Goal: Navigation & Orientation: Find specific page/section

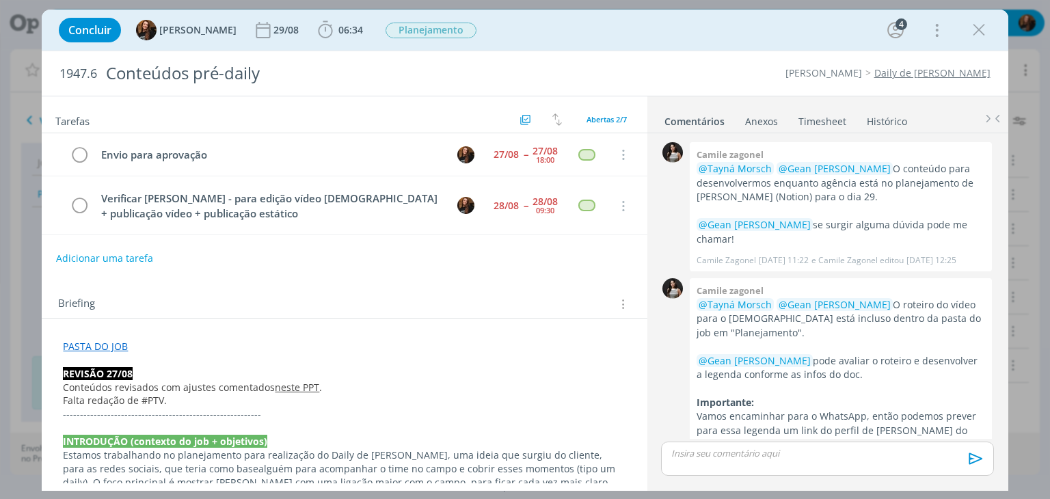
scroll to position [439, 0]
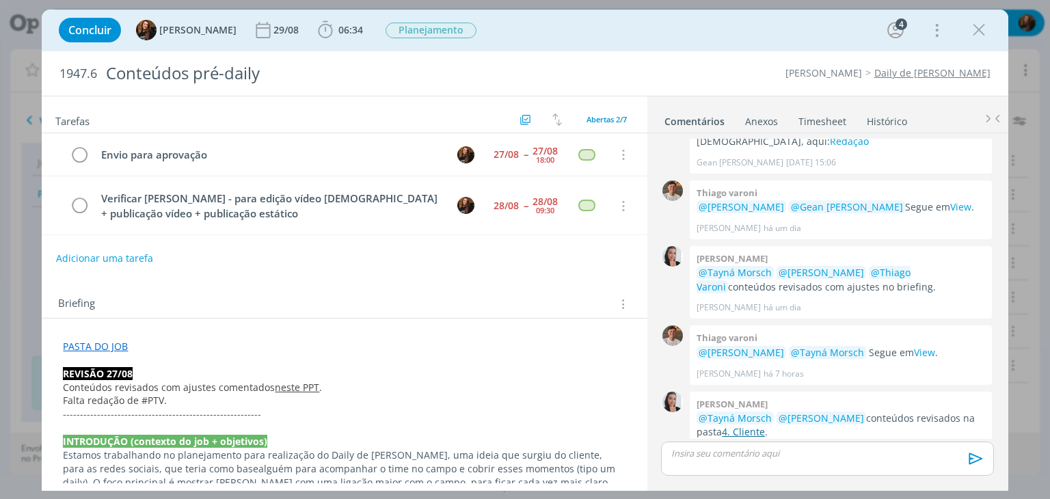
click at [737, 425] on link "4. Cliente" at bounding box center [743, 431] width 43 height 13
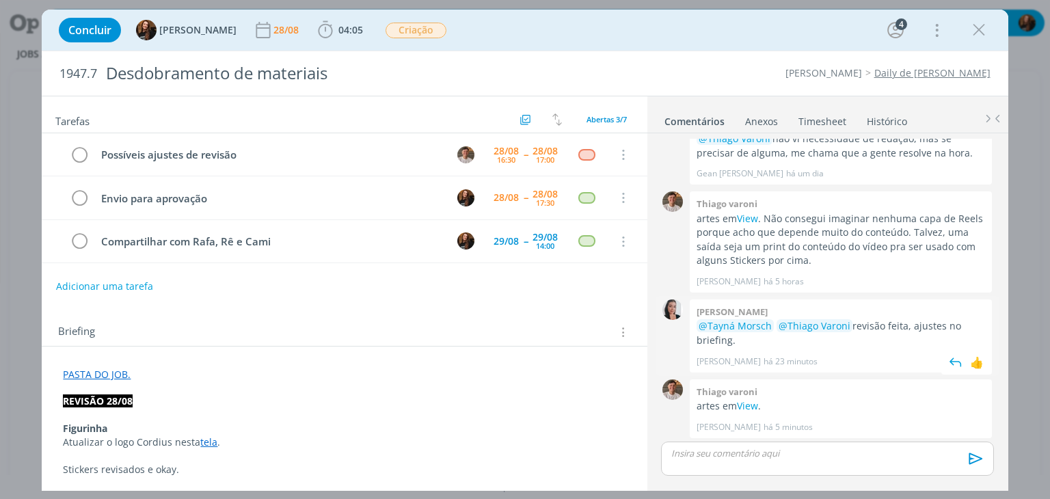
scroll to position [111, 0]
click at [818, 116] on link "Timesheet" at bounding box center [822, 119] width 49 height 20
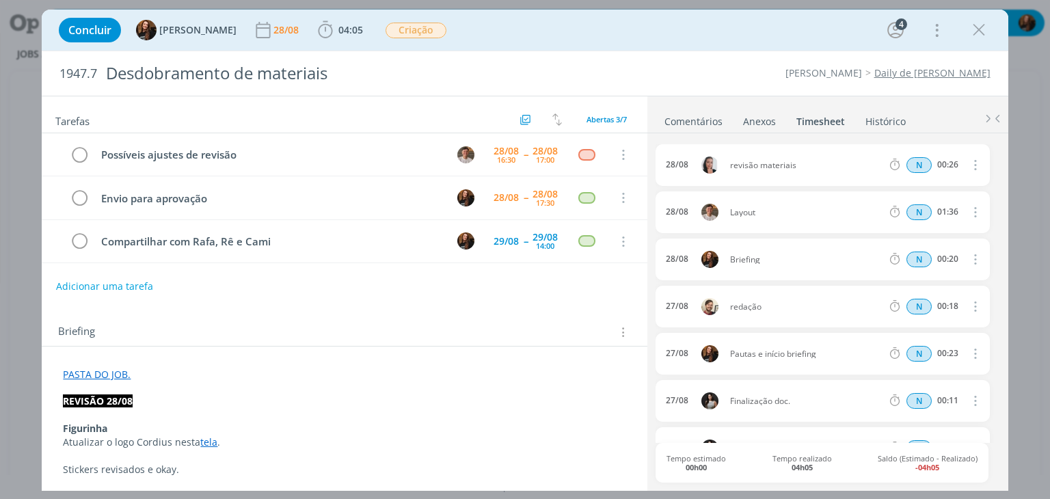
click at [694, 126] on link "Comentários" at bounding box center [693, 119] width 59 height 20
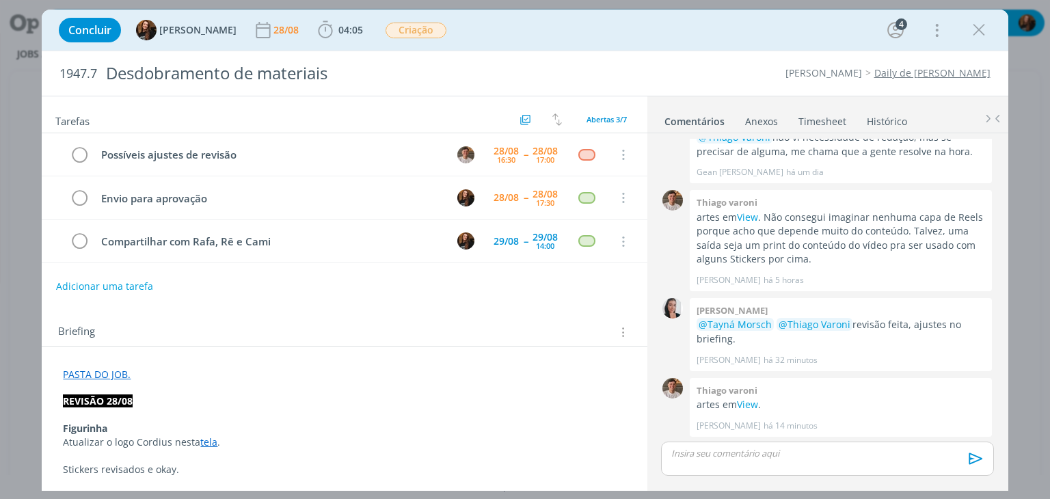
scroll to position [112, 0]
click at [986, 28] on icon "dialog" at bounding box center [979, 30] width 21 height 21
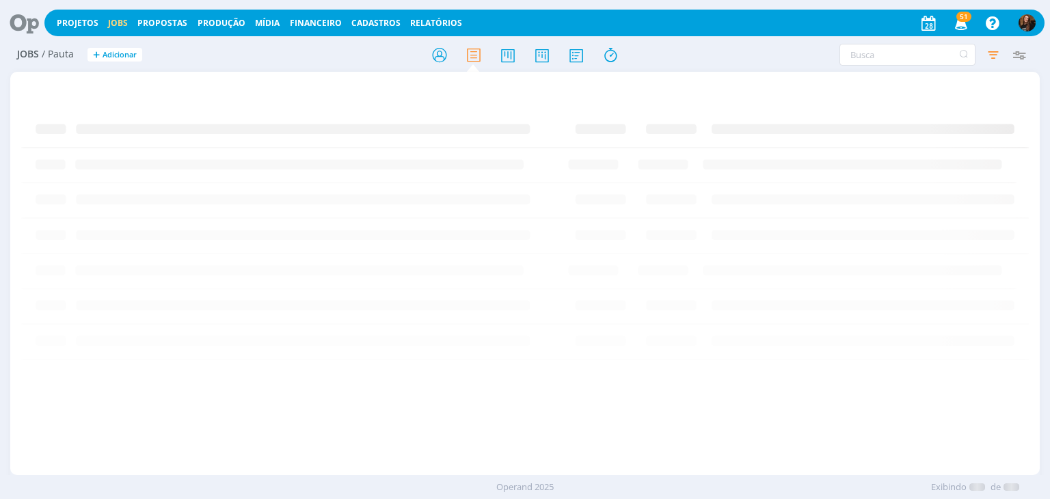
click at [541, 55] on div at bounding box center [525, 249] width 1050 height 499
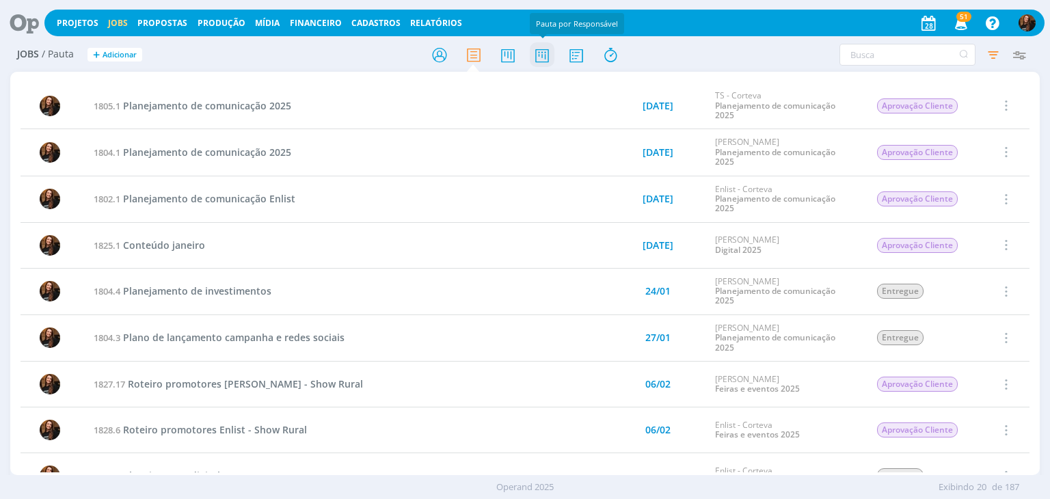
click at [541, 55] on icon at bounding box center [542, 55] width 25 height 27
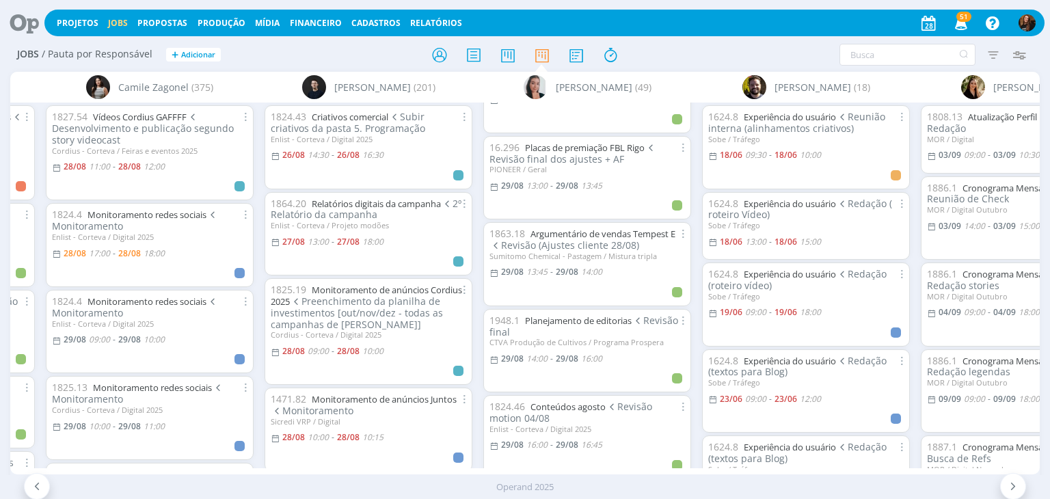
scroll to position [342, 0]
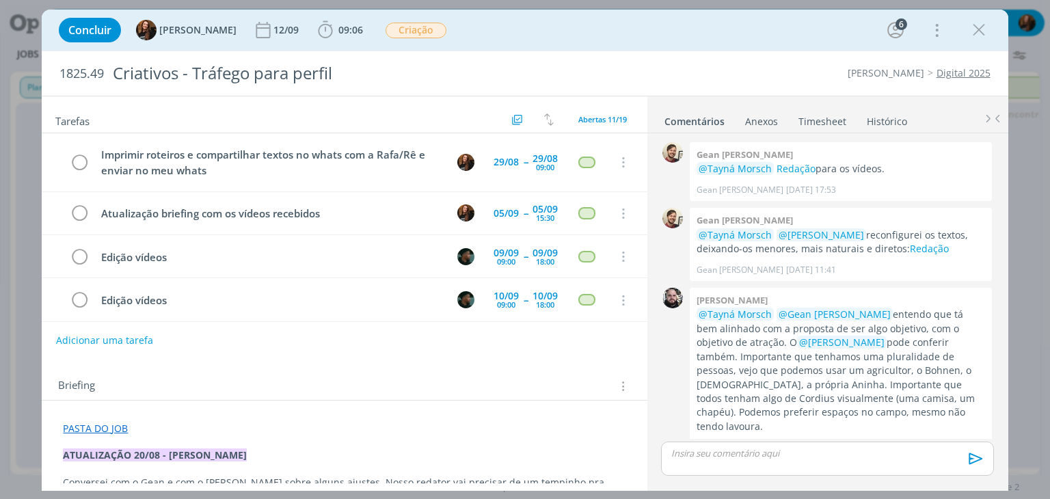
scroll to position [355, 0]
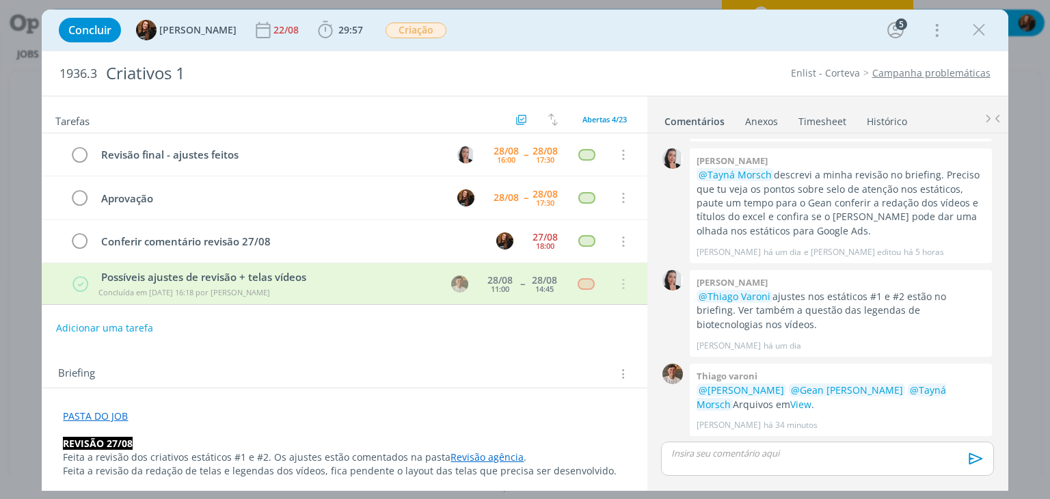
click at [329, 351] on div "Briefing Briefings Predefinidos Versões do Briefing Ver Briefing do Projeto" at bounding box center [344, 369] width 605 height 37
